Goal: Transaction & Acquisition: Purchase product/service

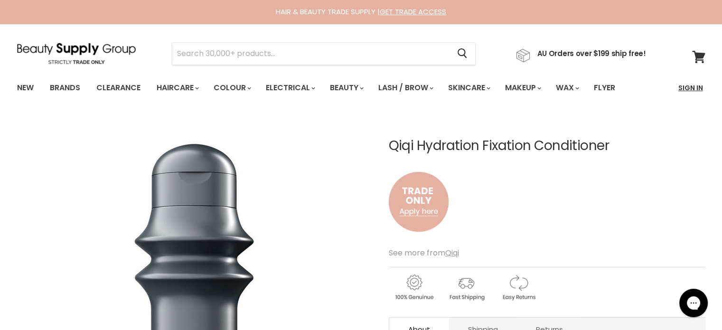
click at [692, 85] on link "Sign In" at bounding box center [691, 88] width 36 height 20
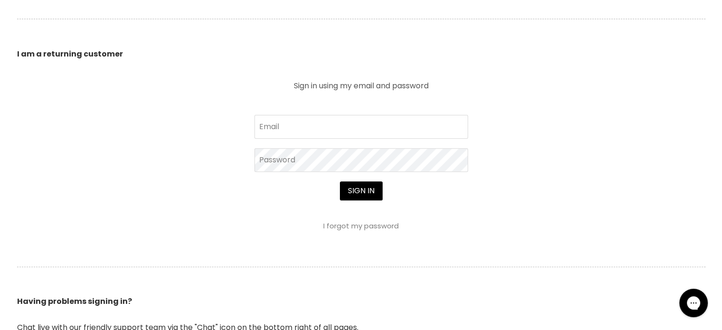
scroll to position [332, 0]
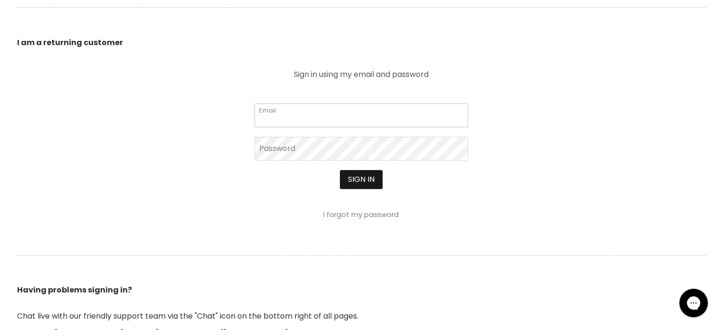
type input "[EMAIL_ADDRESS][DOMAIN_NAME]"
click at [367, 182] on button "Sign in" at bounding box center [361, 179] width 43 height 19
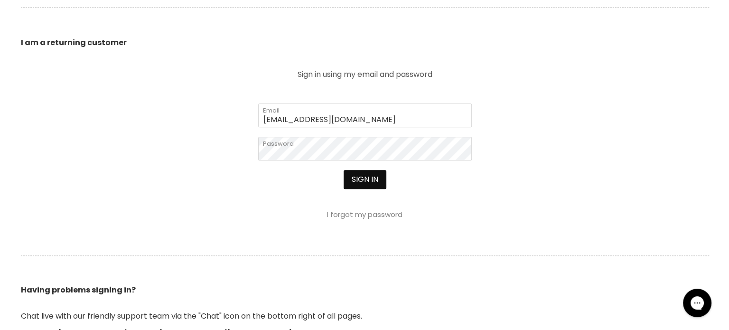
scroll to position [333, 0]
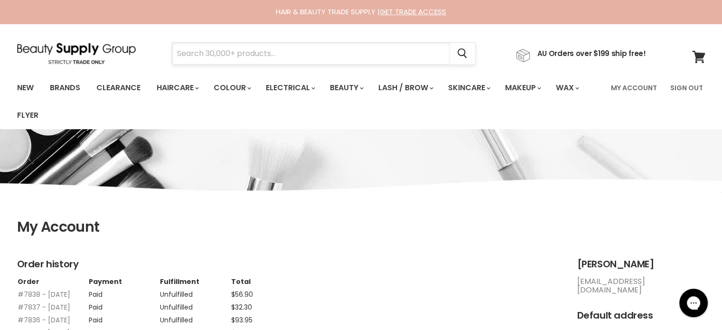
paste input "Qiqi Hydration Fixation Conditioner"
type input "Qiqi Hydration Fixation Conditioner"
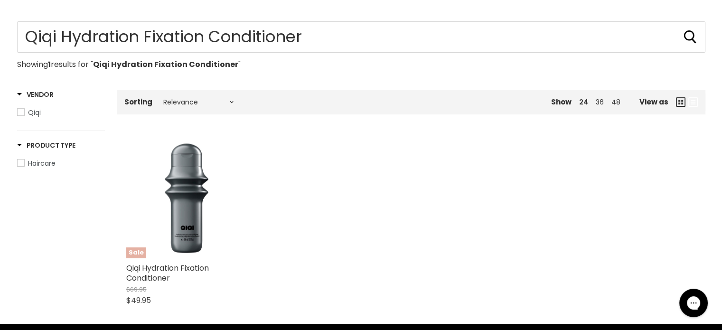
scroll to position [190, 0]
